Goal: Task Accomplishment & Management: Manage account settings

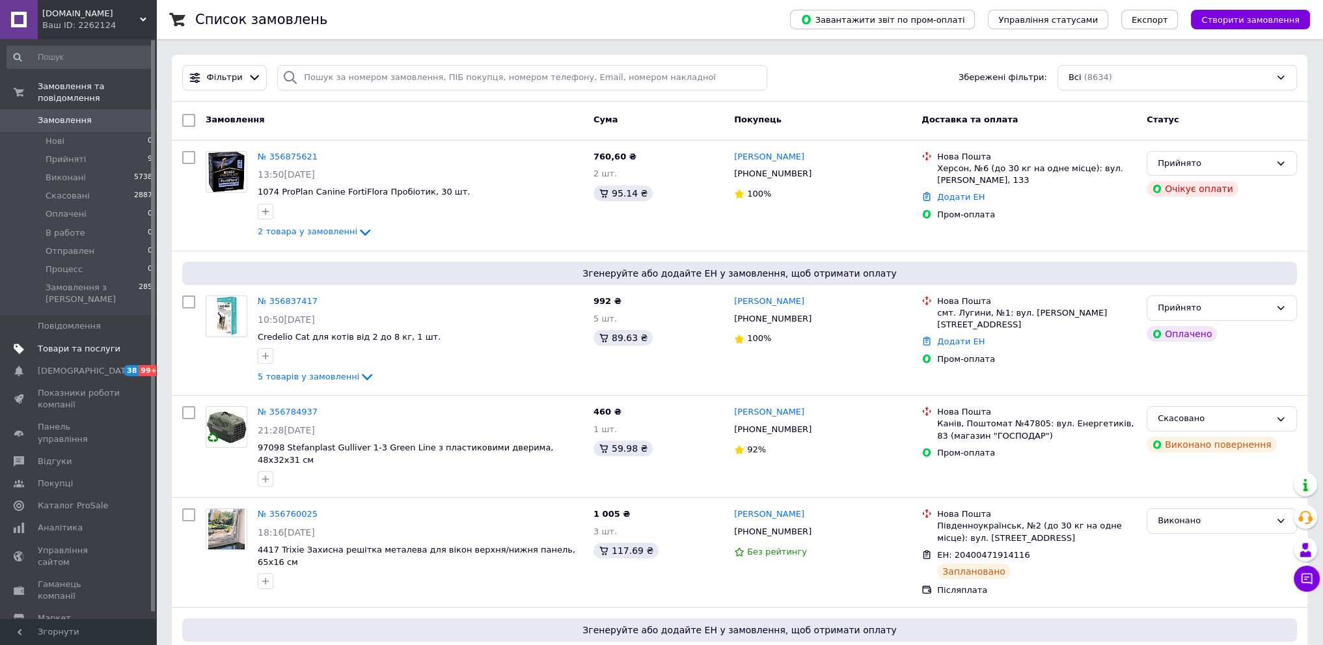
click at [61, 343] on span "Товари та послуги" at bounding box center [79, 349] width 83 height 12
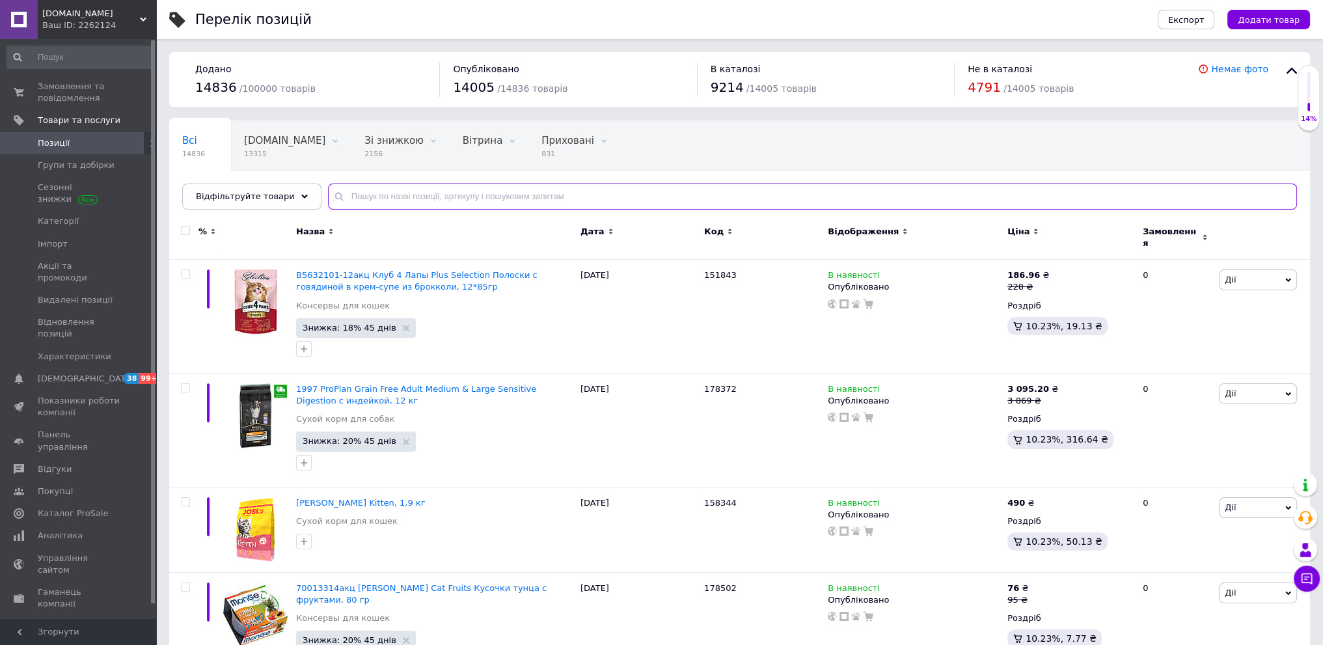
click at [357, 193] on input "text" at bounding box center [812, 197] width 969 height 26
paste input "PetSafe"
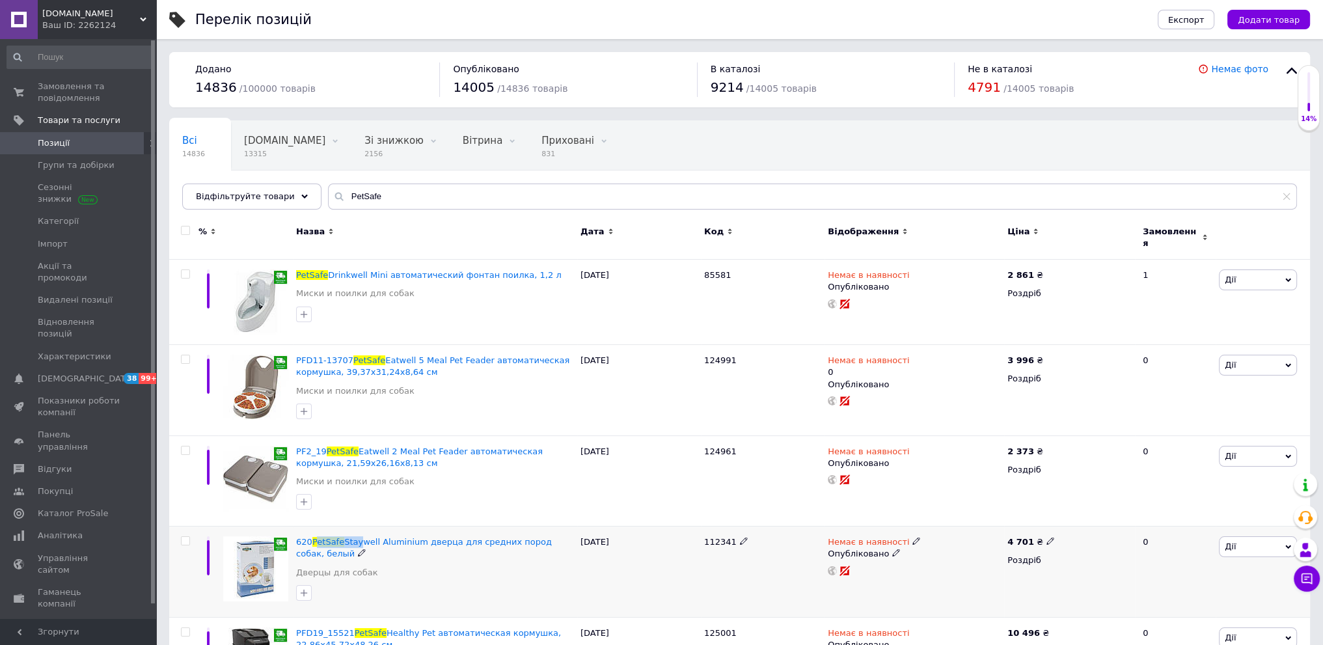
drag, startPoint x: 314, startPoint y: 524, endPoint x: 354, endPoint y: 518, distance: 40.1
click at [354, 527] on div "620 PetSafe Staywell Aluminium дверца для средних пород собак, белый Дверцы для…" at bounding box center [435, 572] width 284 height 91
drag, startPoint x: 359, startPoint y: 516, endPoint x: 325, endPoint y: 516, distance: 34.5
click at [354, 516] on div "PF2_19 PetSafe Eatwell 2 Meal Pet Feader автоматическая кормушка, 21,59х26,16х8…" at bounding box center [435, 480] width 284 height 91
drag, startPoint x: 320, startPoint y: 521, endPoint x: 371, endPoint y: 522, distance: 50.8
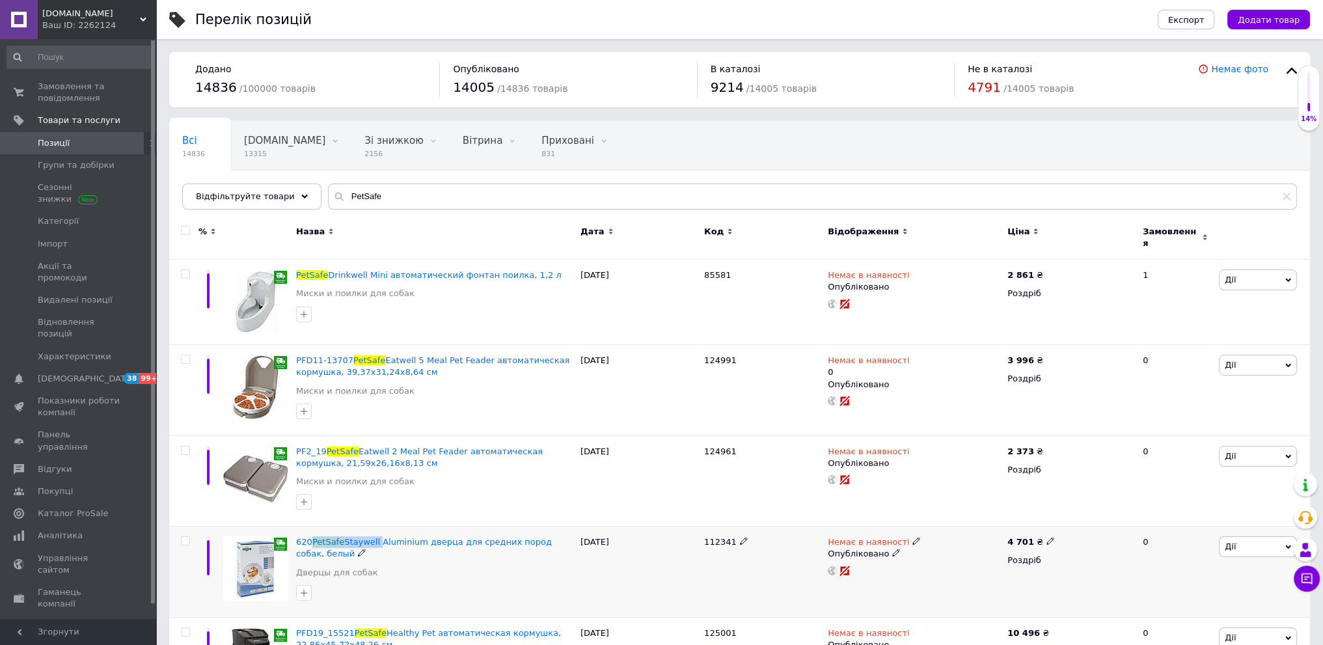
click at [371, 527] on div "620 PetSafe Staywell Aluminium дверца для средних пород собак, белый Дверцы для…" at bounding box center [435, 572] width 284 height 91
copy span "PetSafe Staywell"
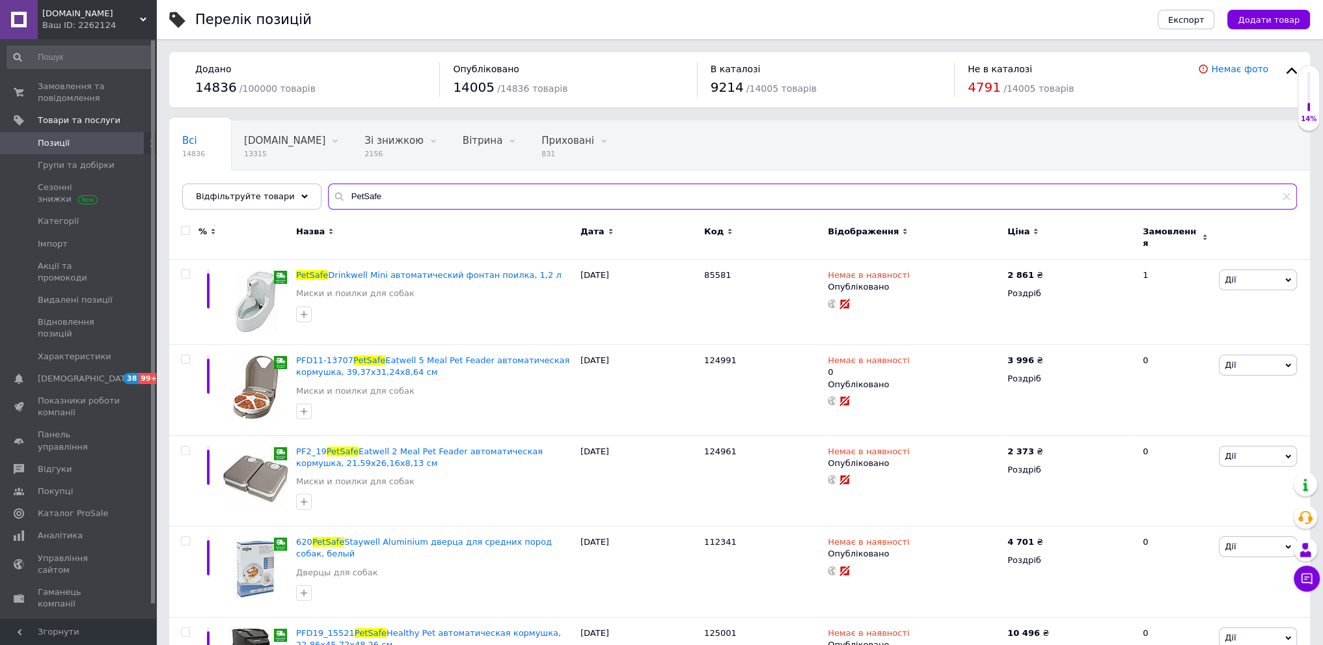
click at [365, 201] on input "PetSafe" at bounding box center [812, 197] width 969 height 26
paste input "PetSafe Staywell"
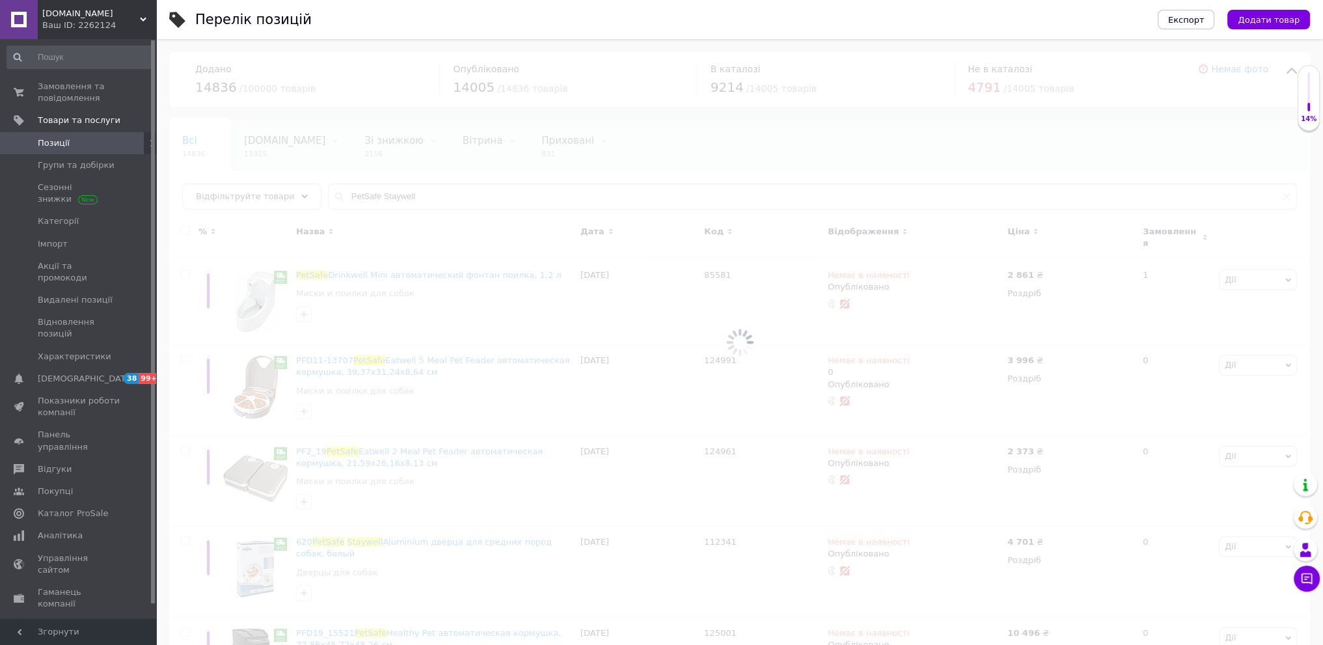
click at [336, 190] on div at bounding box center [739, 342] width 1167 height 606
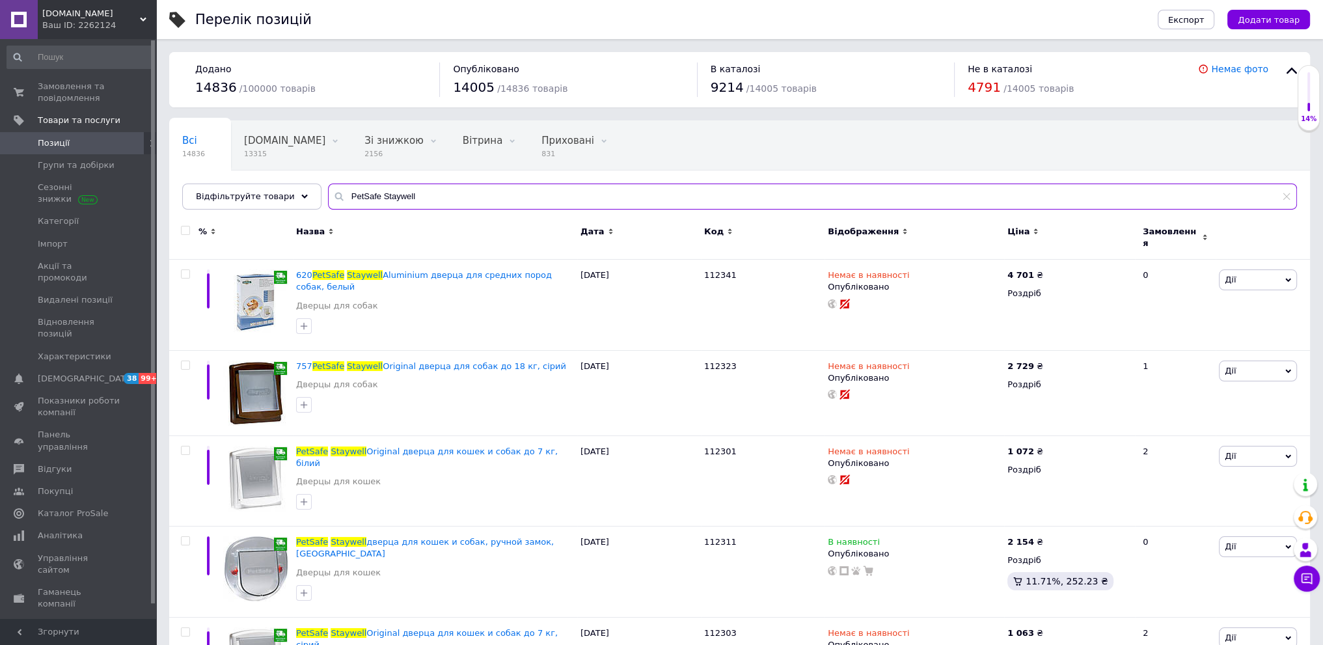
click at [336, 200] on input "PetSafe Staywell" at bounding box center [812, 197] width 969 height 26
type input "PetSafe Staywell"
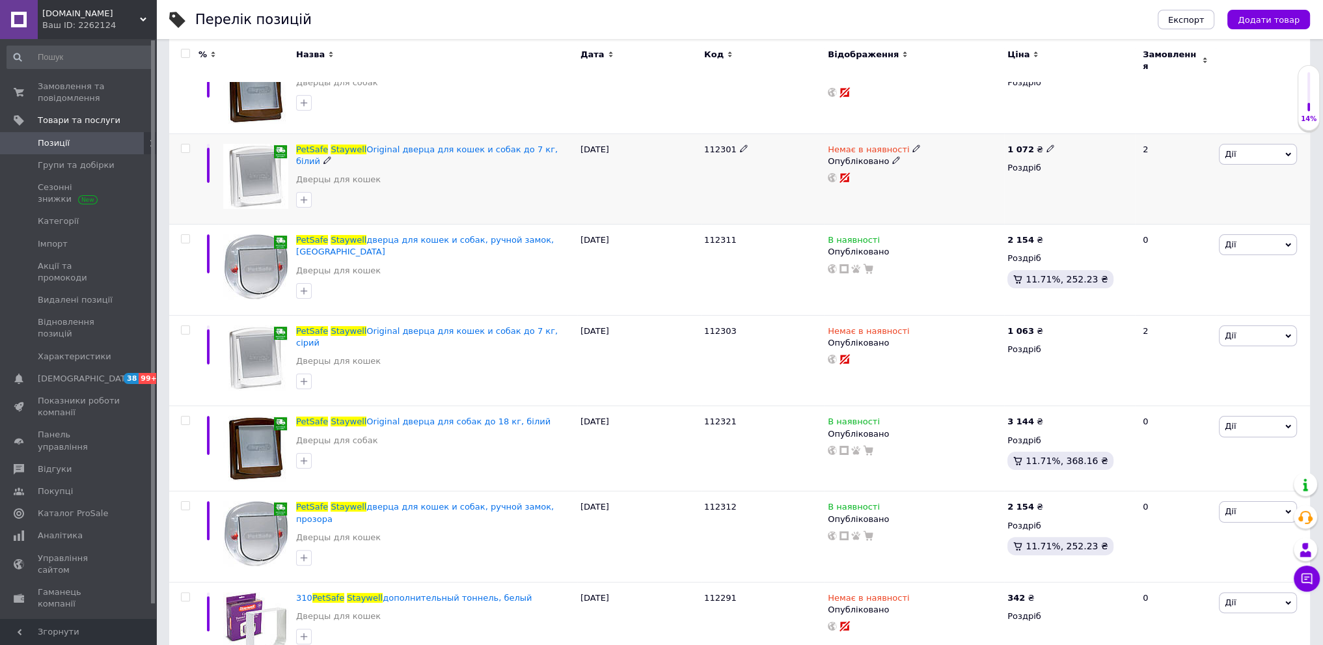
scroll to position [325, 0]
